Goal: Obtain resource: Obtain resource

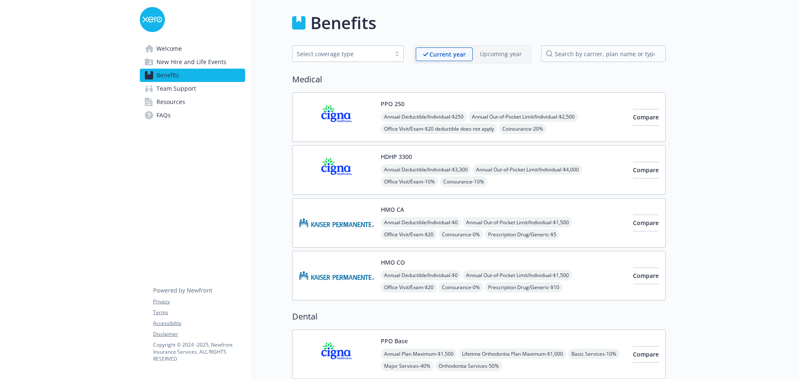
click at [354, 164] on img at bounding box center [336, 169] width 75 height 35
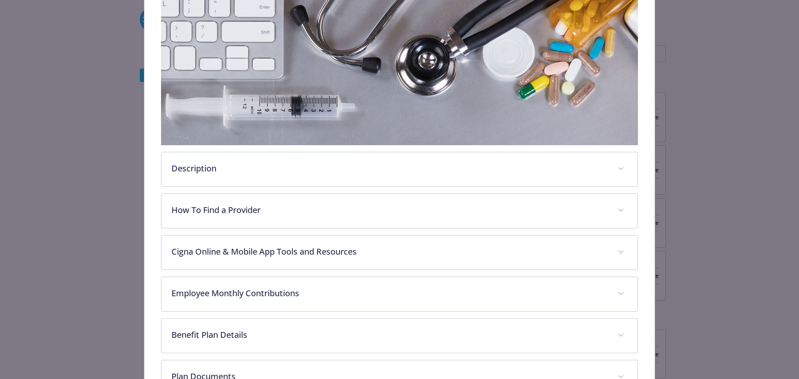
scroll to position [247, 0]
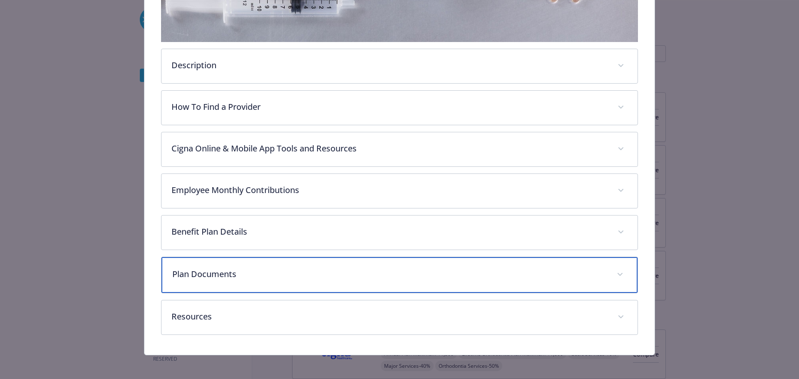
click at [228, 272] on p "Plan Documents" at bounding box center [389, 274] width 435 height 12
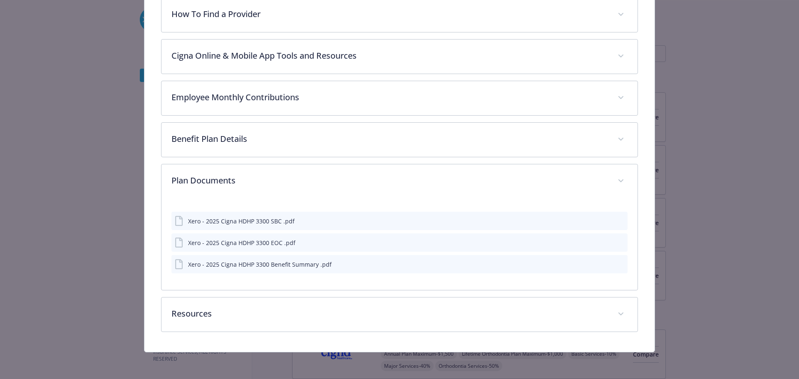
scroll to position [339, 0]
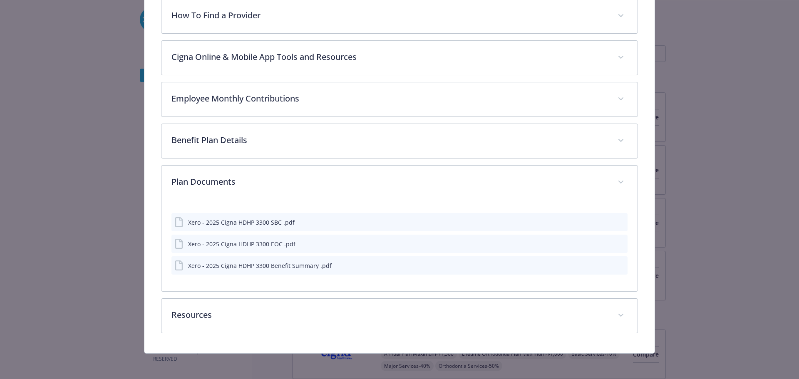
click at [616, 221] on icon "preview file" at bounding box center [619, 222] width 7 height 6
